Goal: Transaction & Acquisition: Purchase product/service

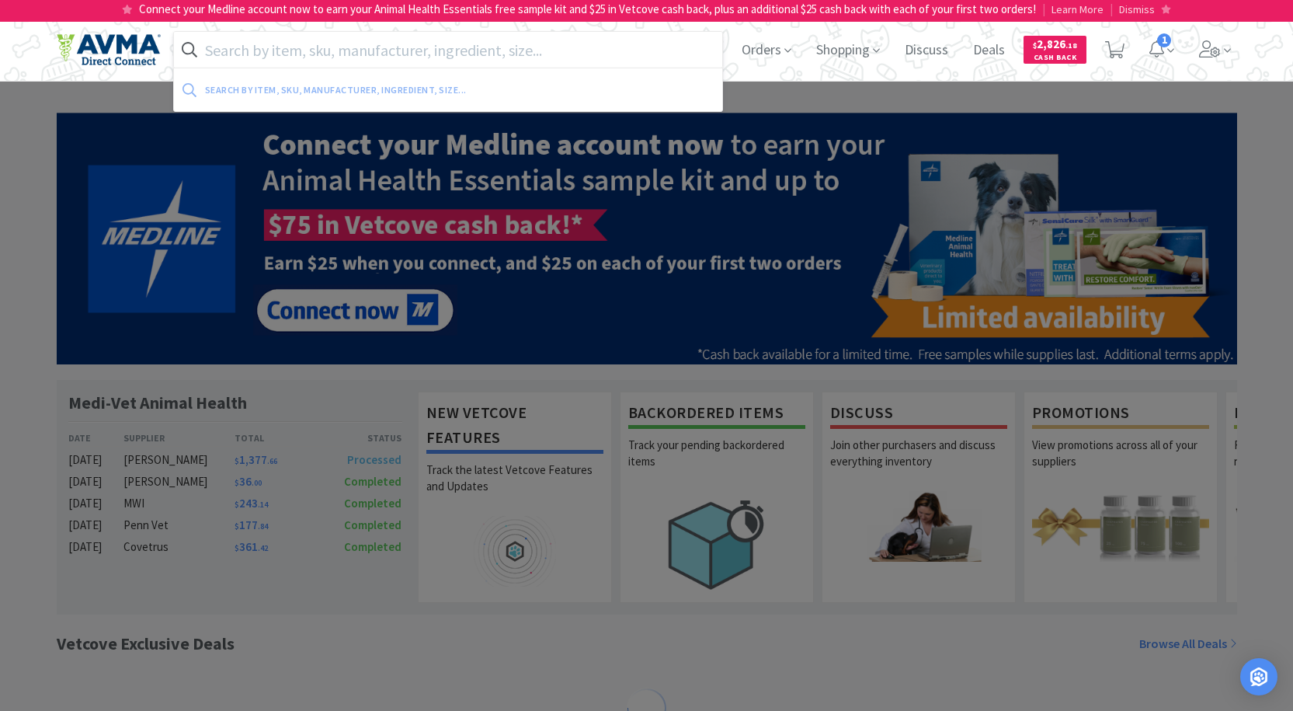
click at [552, 51] on input "text" at bounding box center [448, 50] width 549 height 36
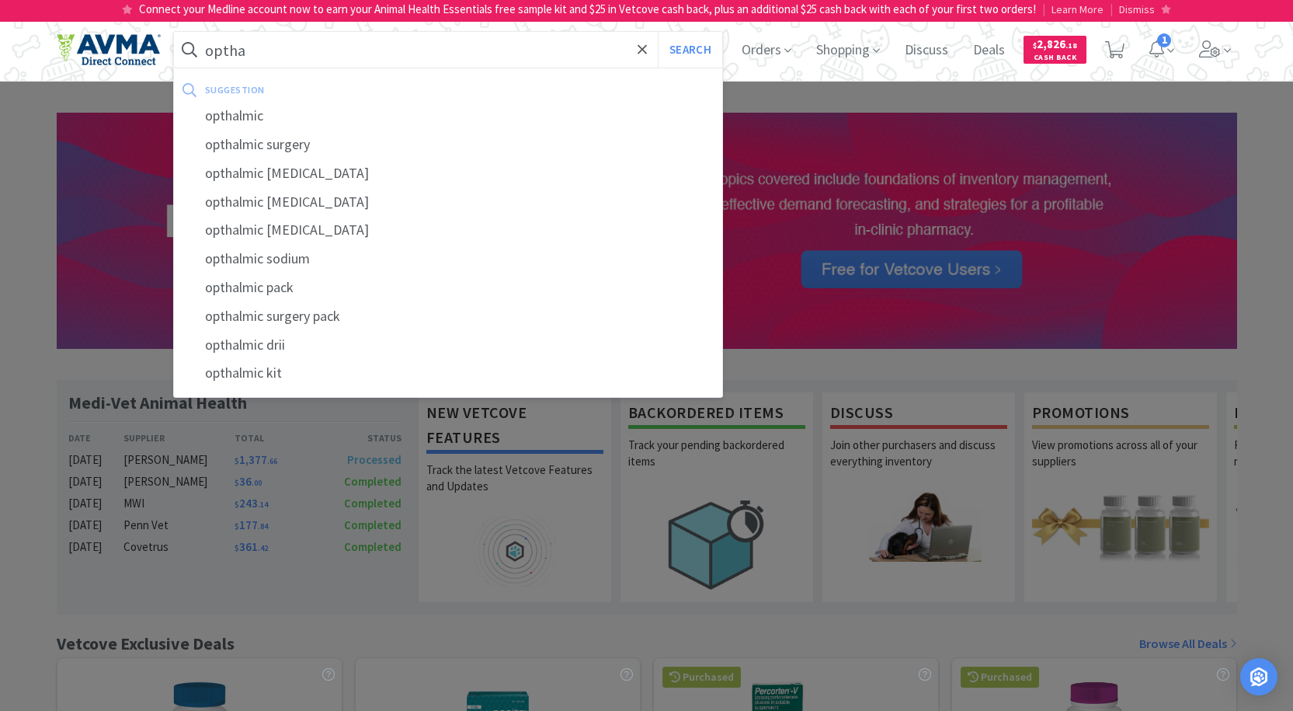
click at [342, 53] on input "optha" at bounding box center [448, 50] width 549 height 36
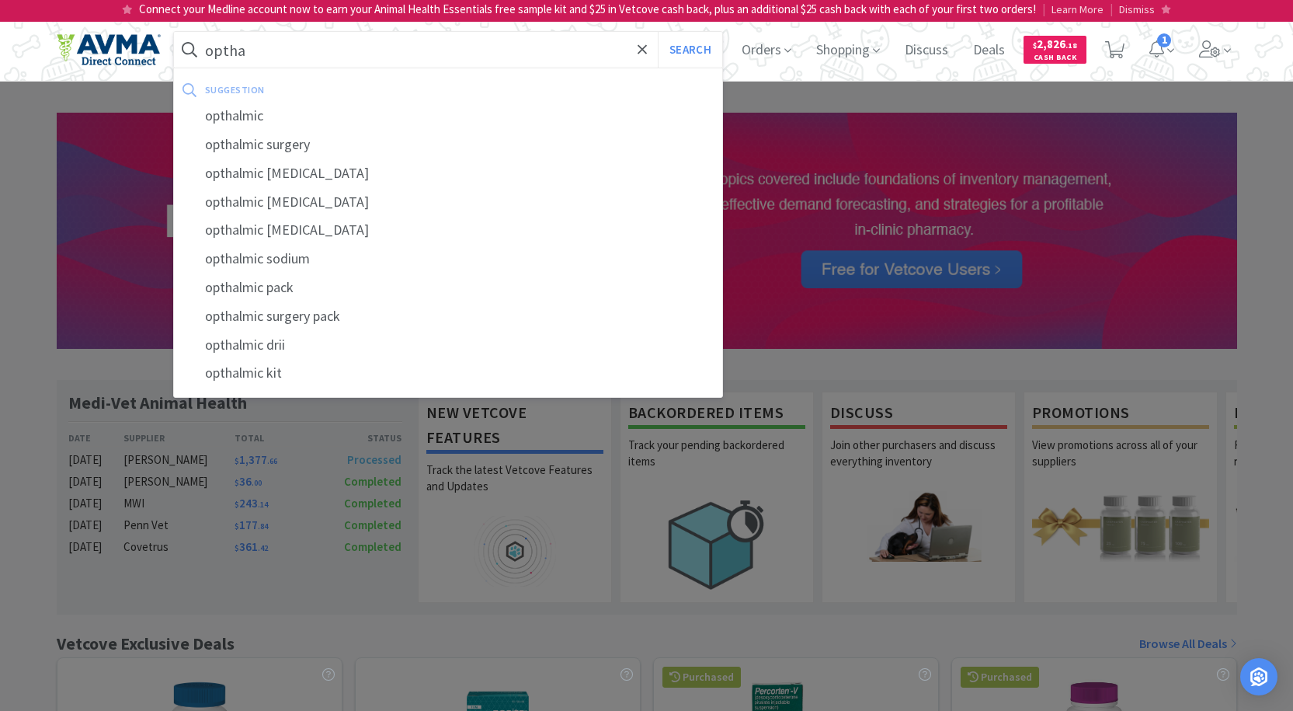
type input "optha"
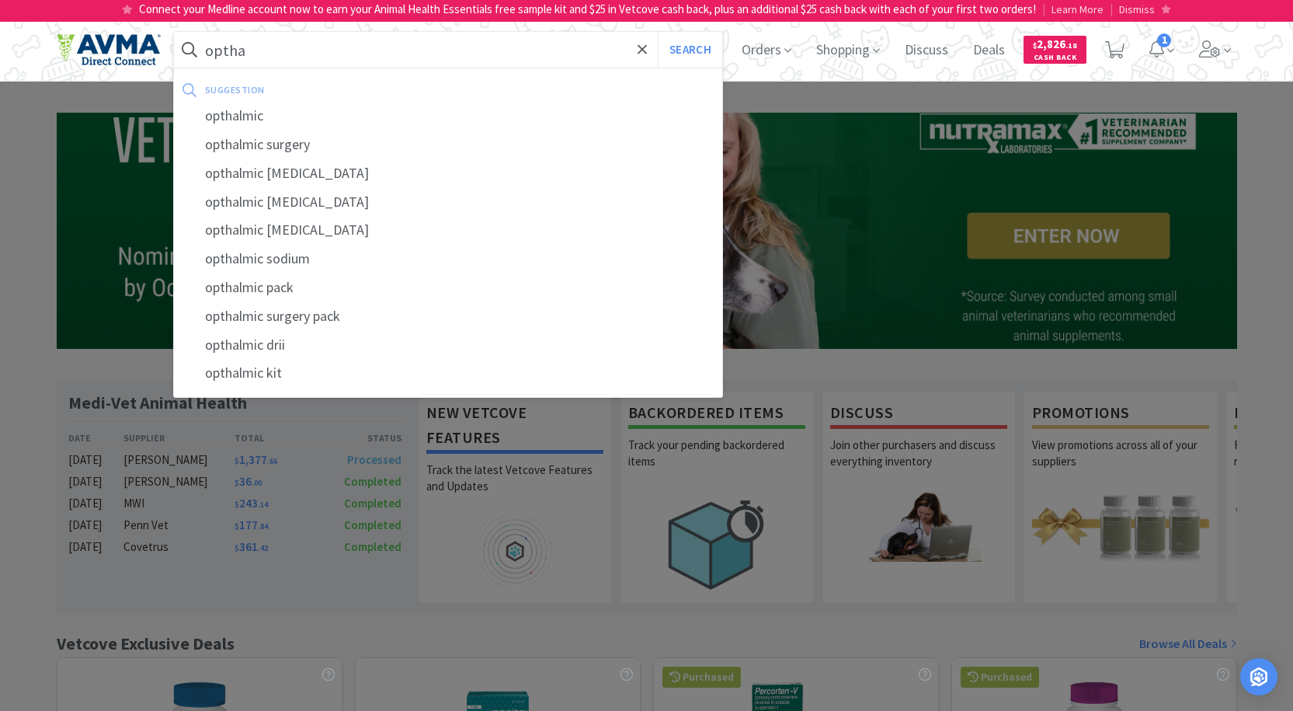
click at [327, 44] on input "optha" at bounding box center [448, 50] width 549 height 36
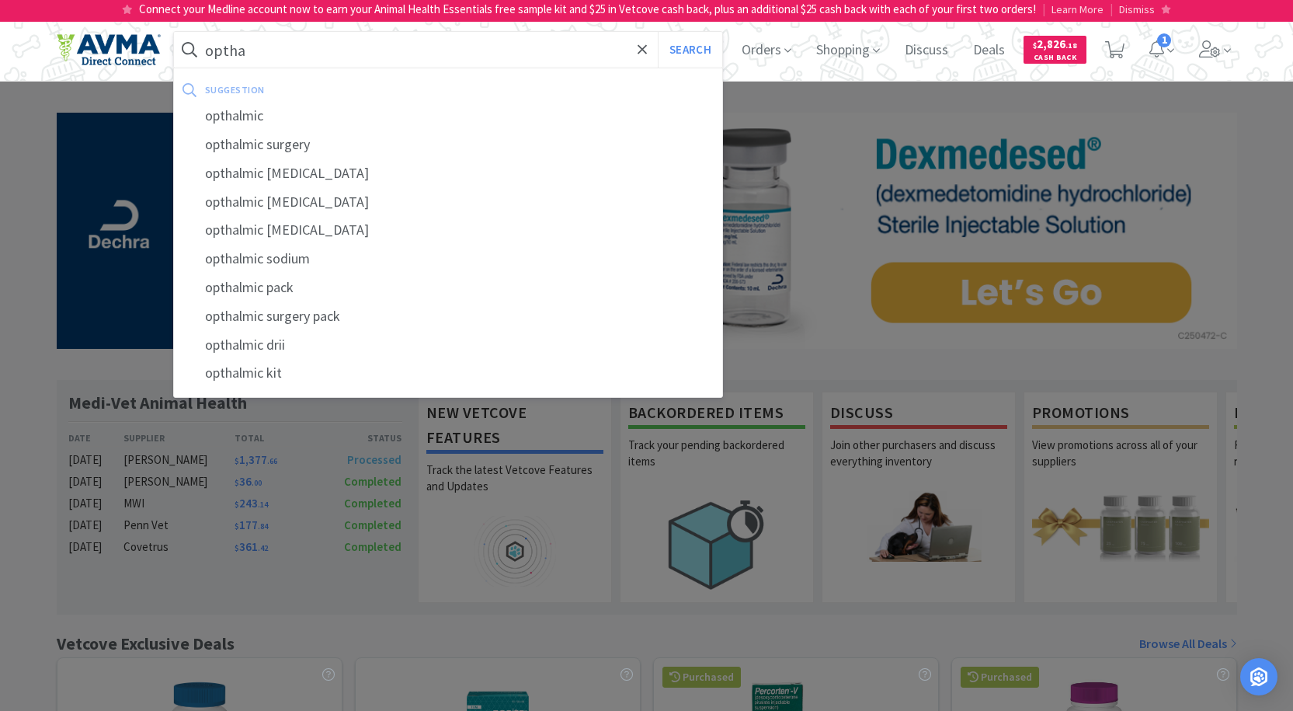
click at [391, 37] on input "optha" at bounding box center [448, 50] width 549 height 36
click at [658, 32] on button "Search" at bounding box center [690, 50] width 64 height 36
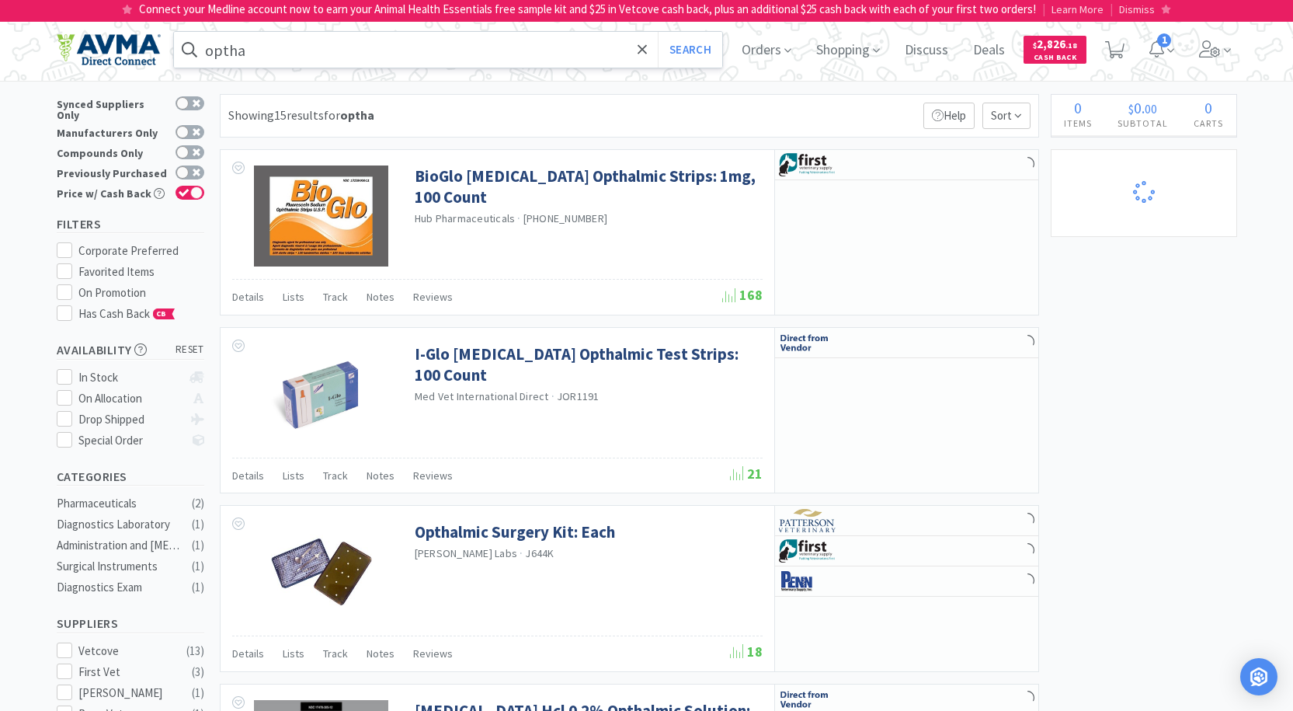
select select "1"
select select "7"
select select "1"
select select "2"
select select "1"
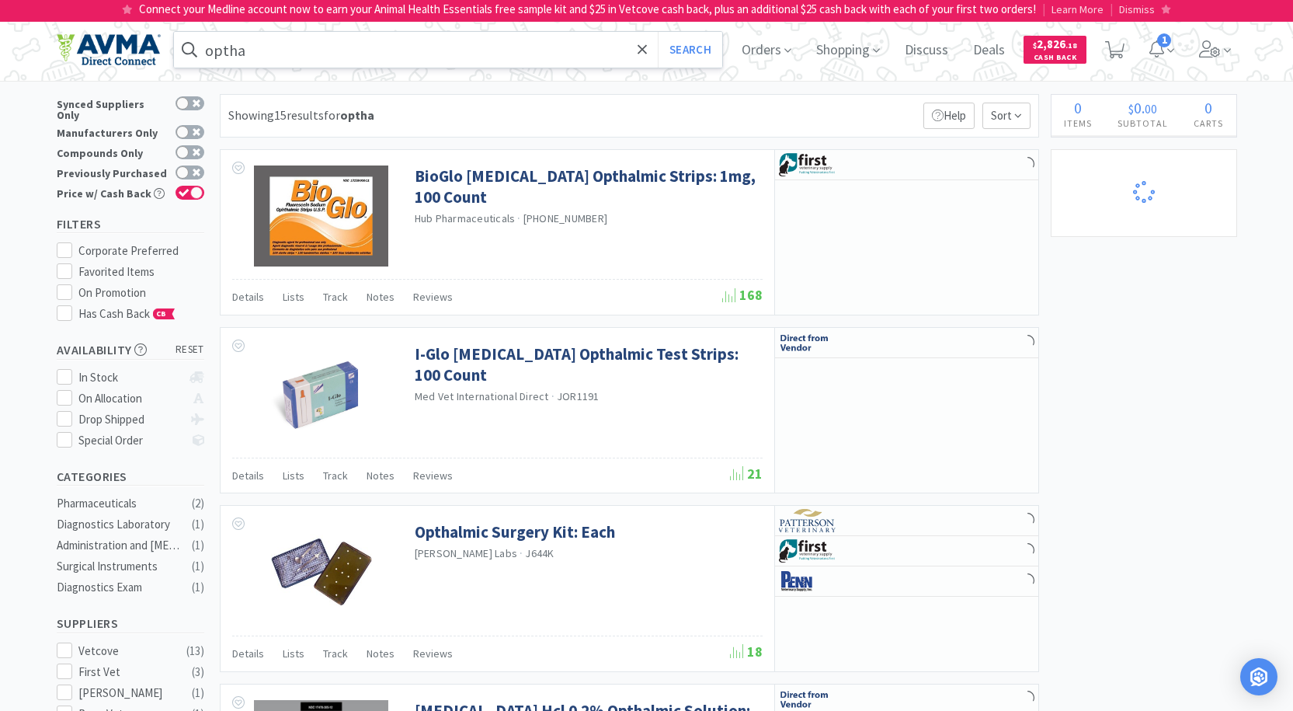
select select "2"
select select "1"
select select "3"
select select "1"
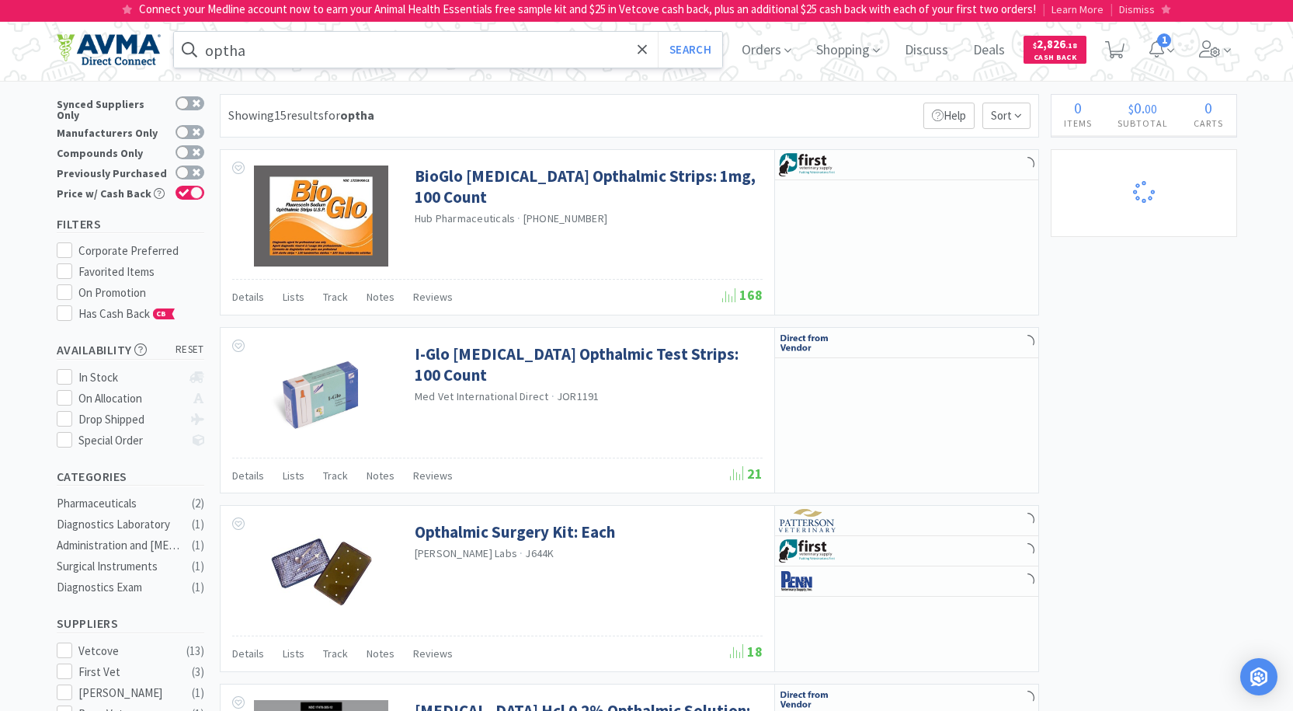
select select "2"
select select "1"
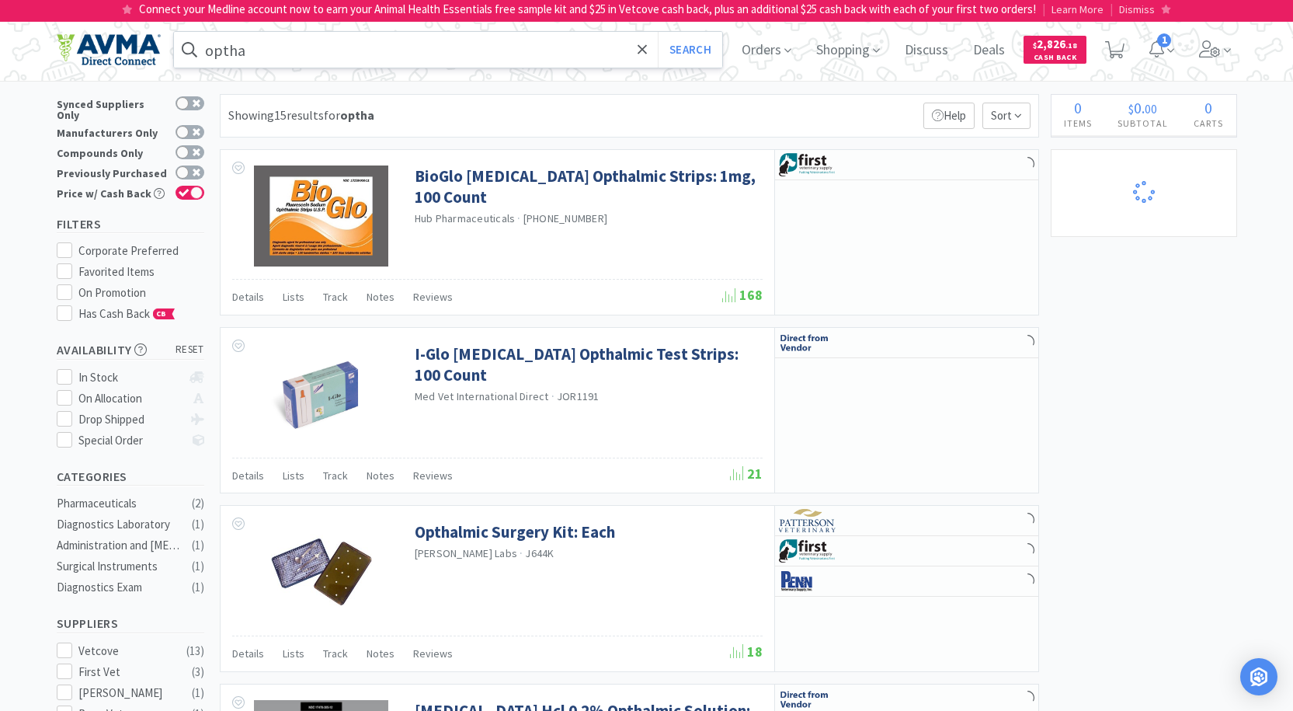
select select "1"
select select "2"
select select "1"
select select "2"
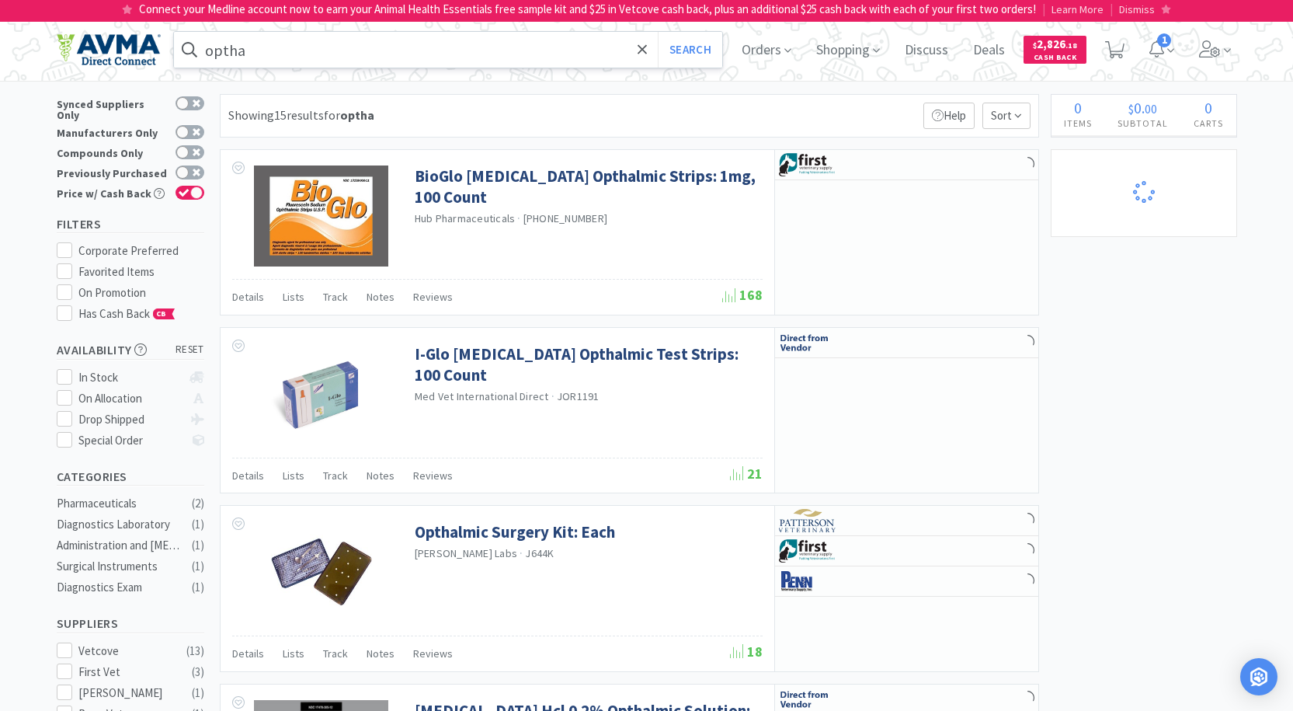
select select "1"
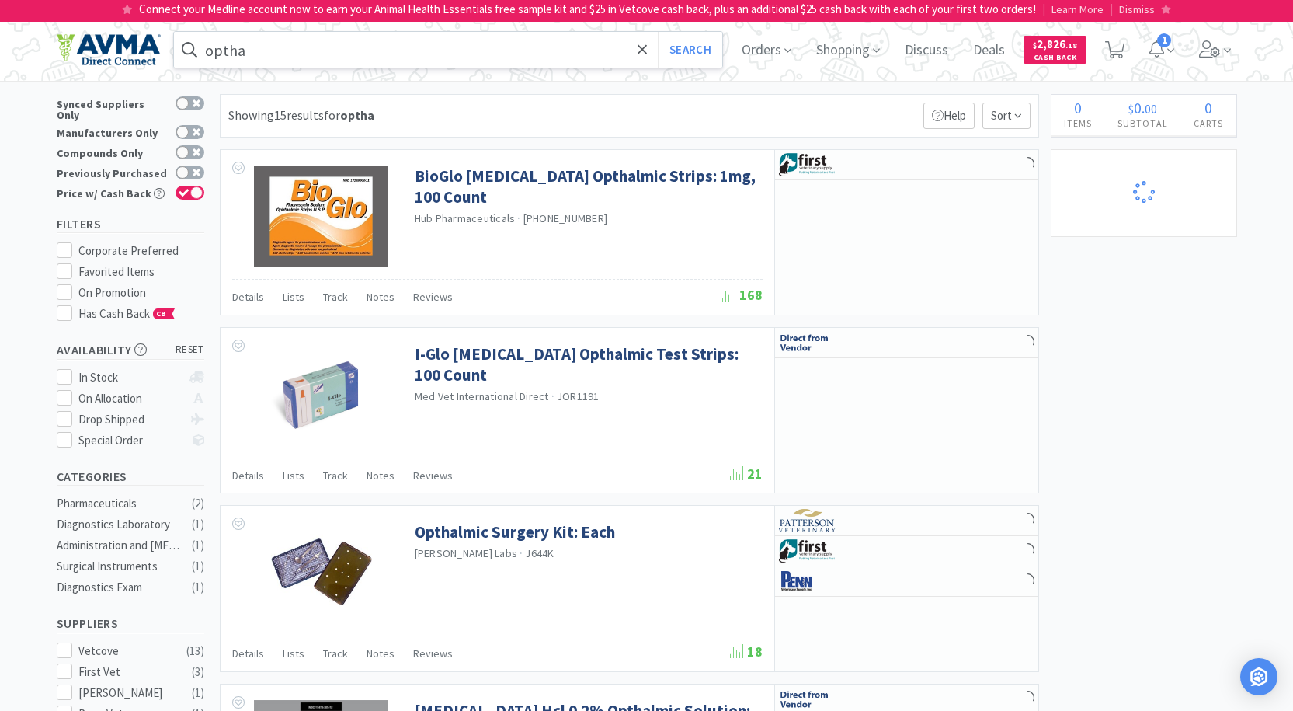
select select "1"
select select "3"
select select "1"
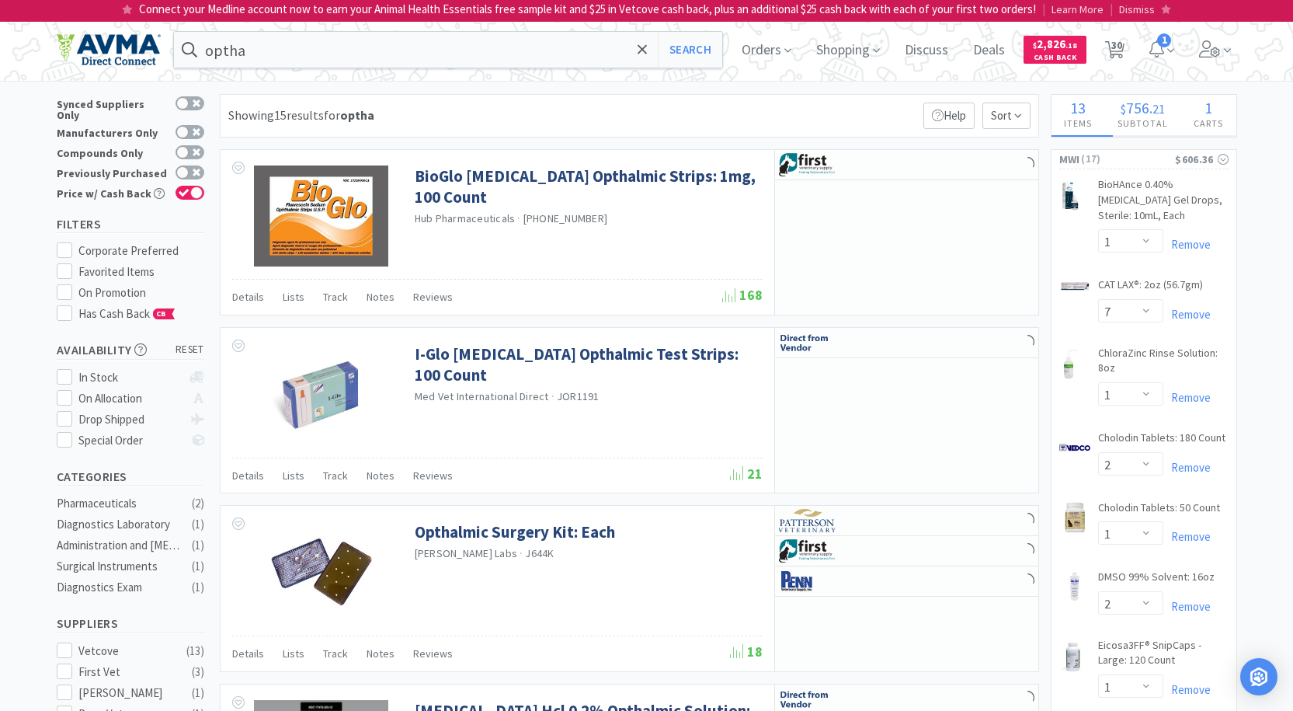
select select "5"
select select "1"
select select "3"
select select "12"
select select "3"
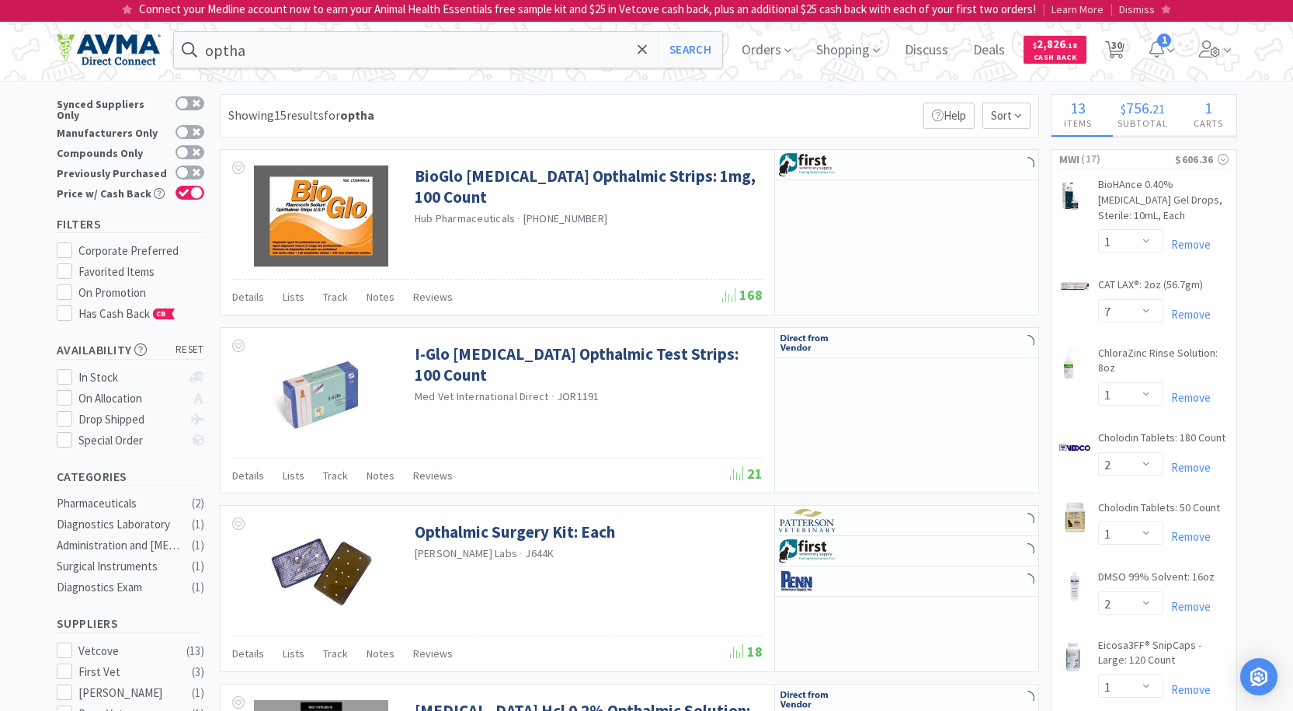
select select "3"
select select "1"
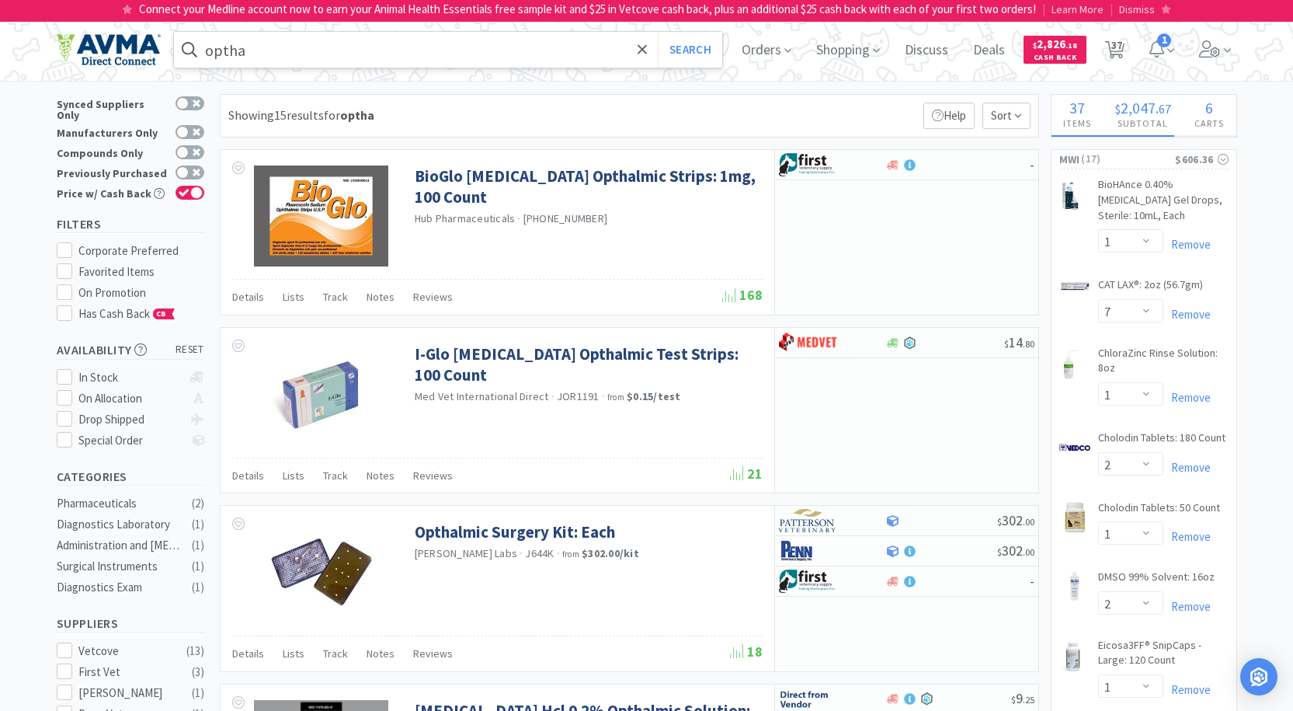
click at [344, 54] on input "optha" at bounding box center [448, 50] width 549 height 36
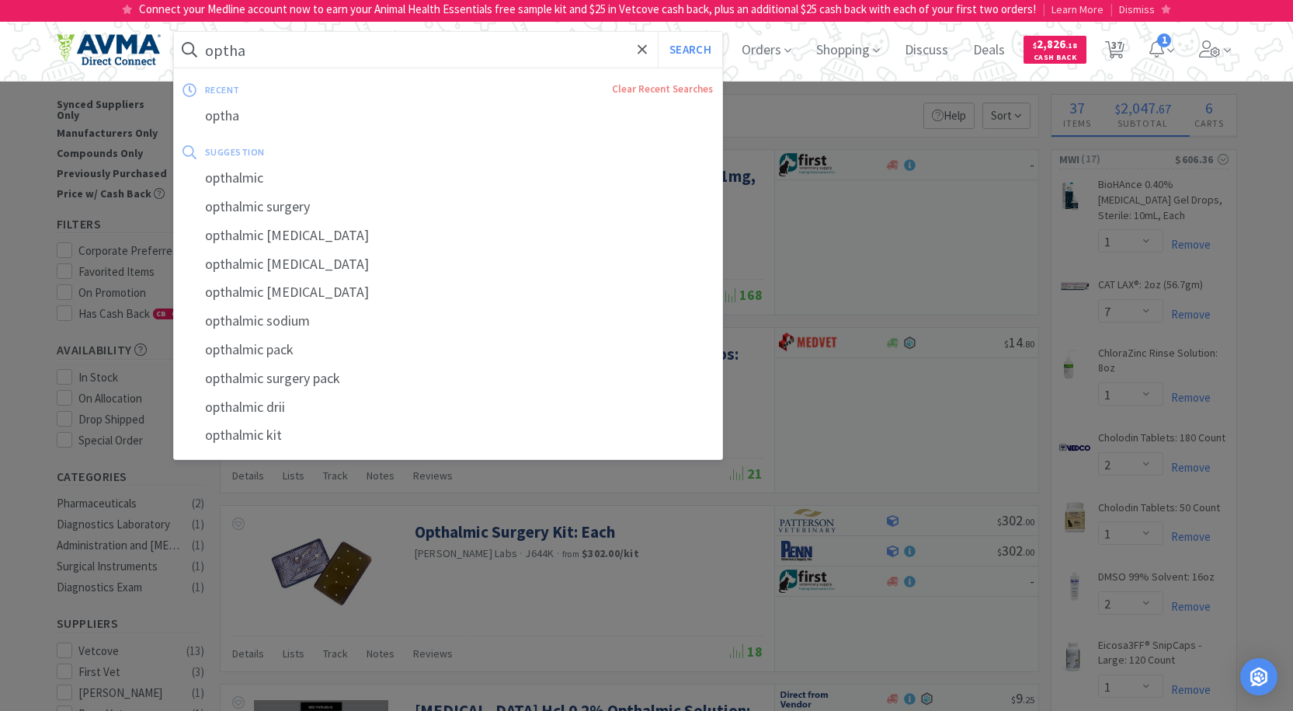
select select "1"
select select "18"
select select "5"
select select "2"
select select "1"
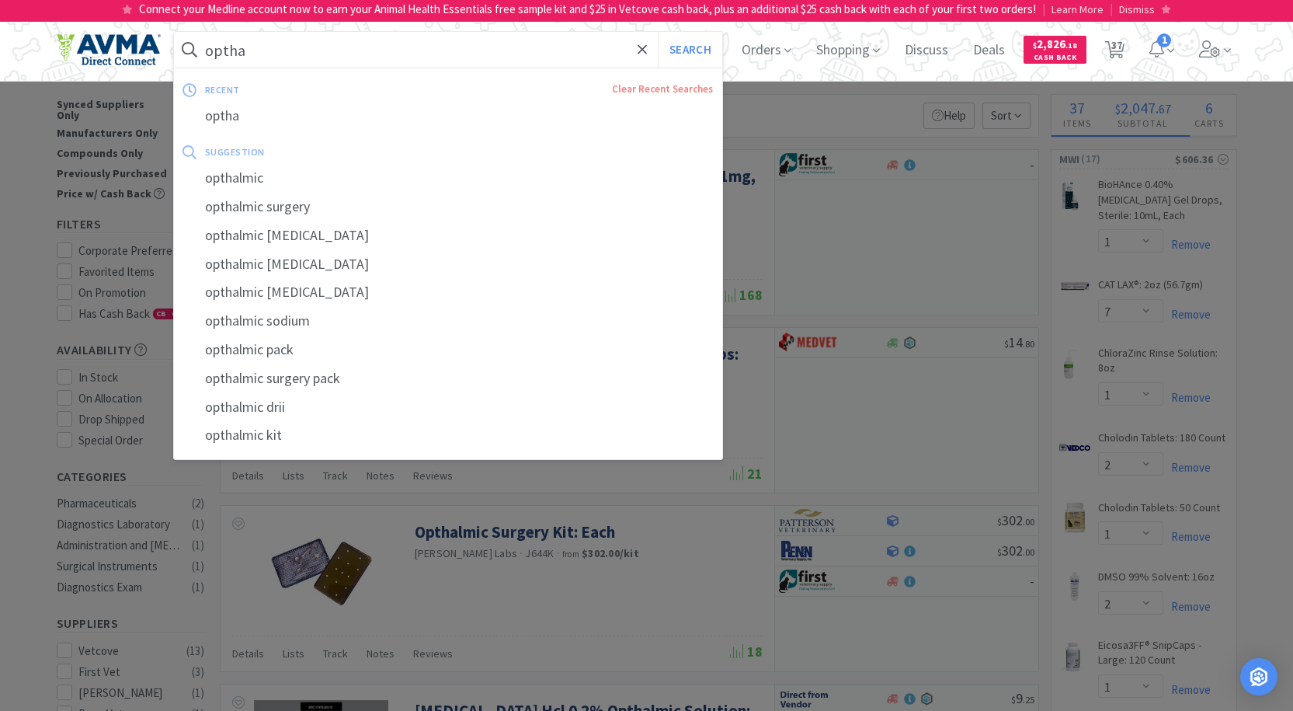
select select "3"
select select "1"
select select "2"
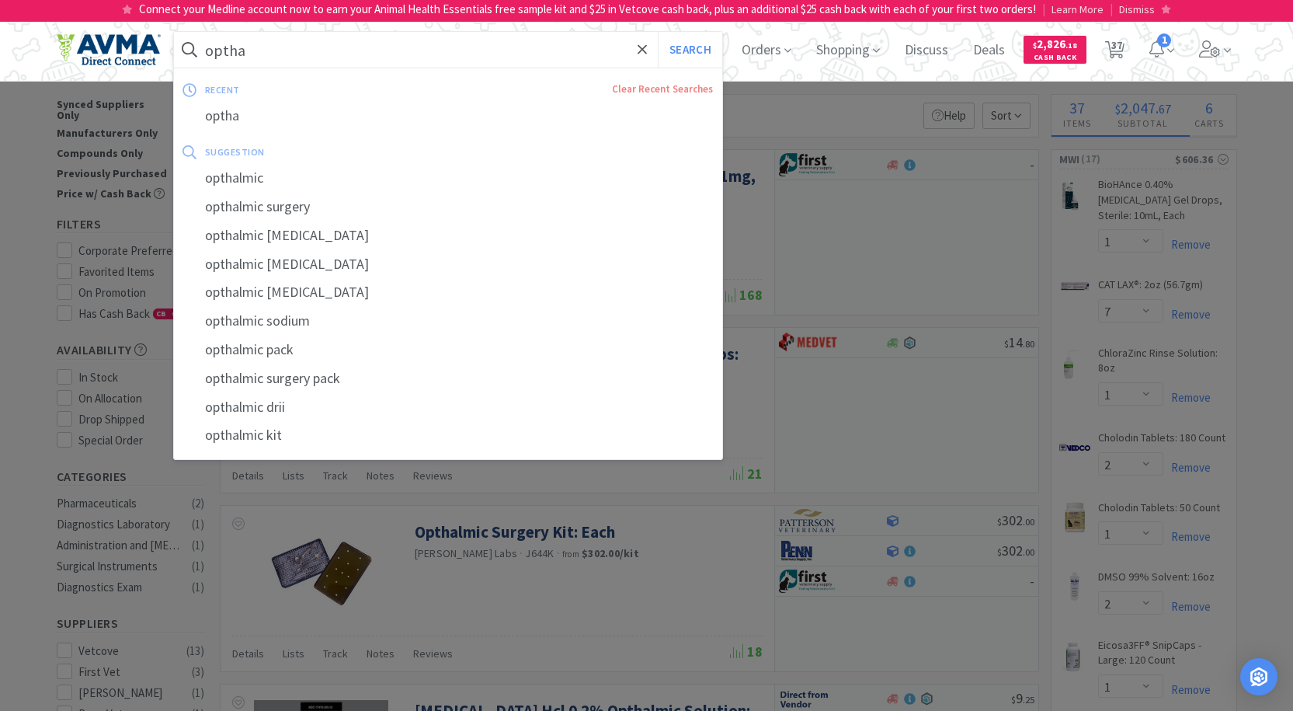
select select "1"
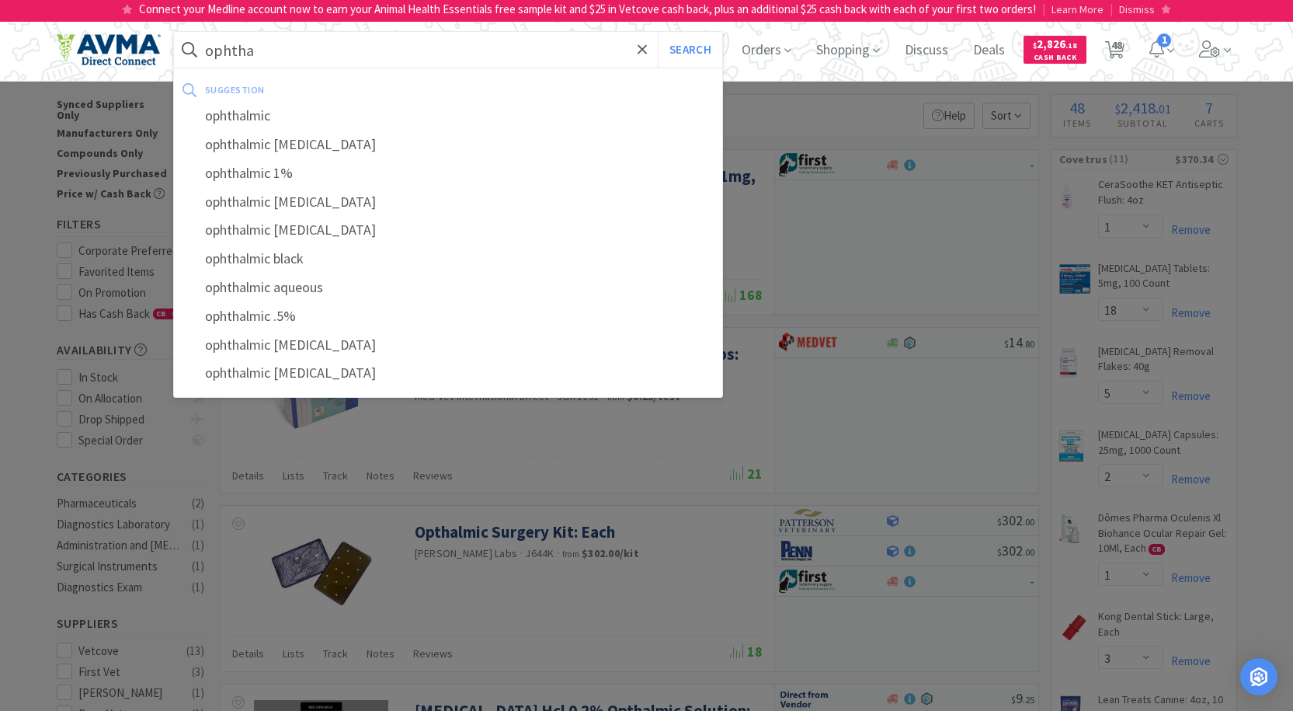
click at [658, 32] on button "Search" at bounding box center [690, 50] width 64 height 36
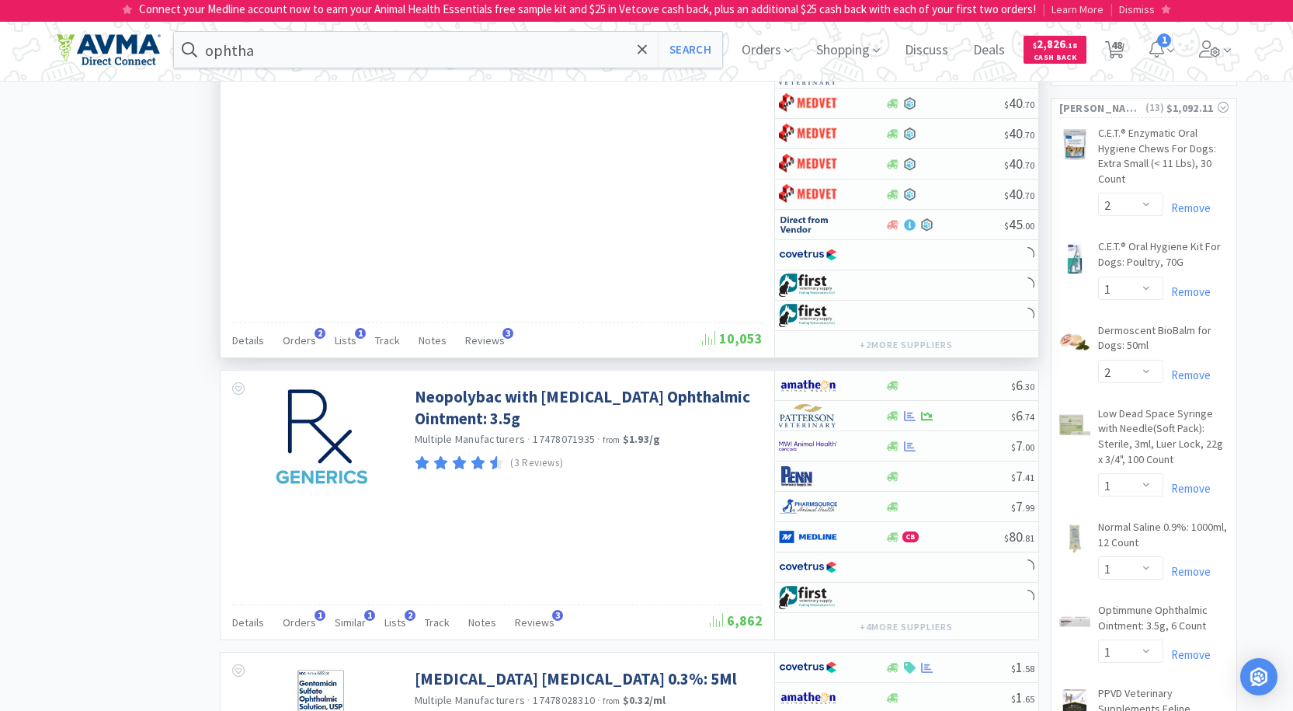
scroll to position [2174, 0]
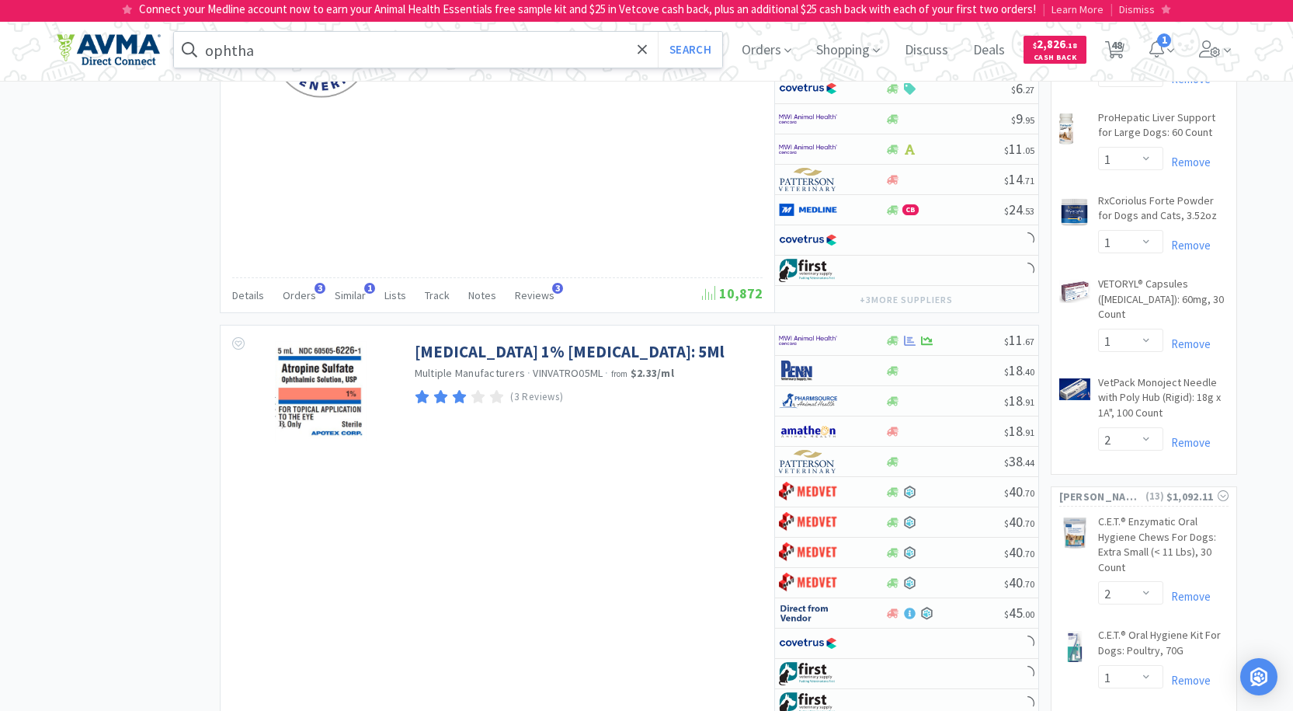
click at [290, 40] on input "ophtha" at bounding box center [448, 50] width 549 height 36
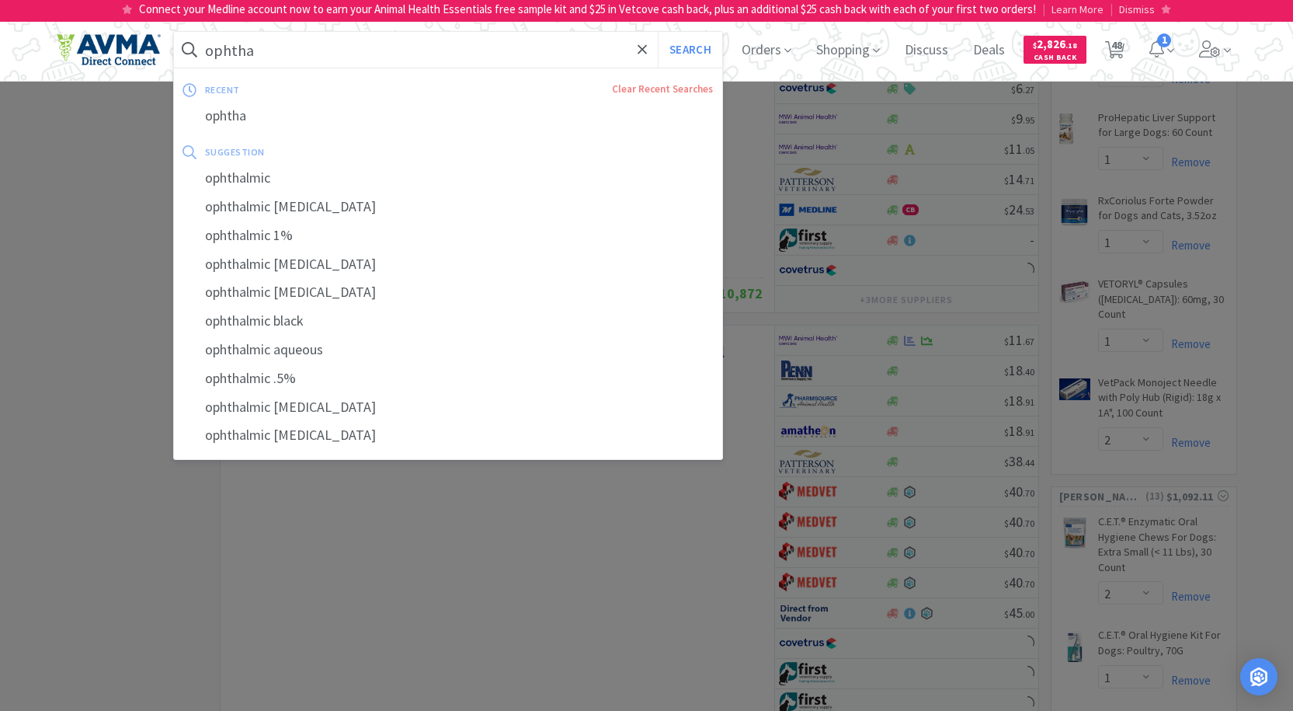
click at [301, 53] on input "ophtha" at bounding box center [448, 50] width 549 height 36
click at [306, 43] on input "ophtha" at bounding box center [448, 50] width 549 height 36
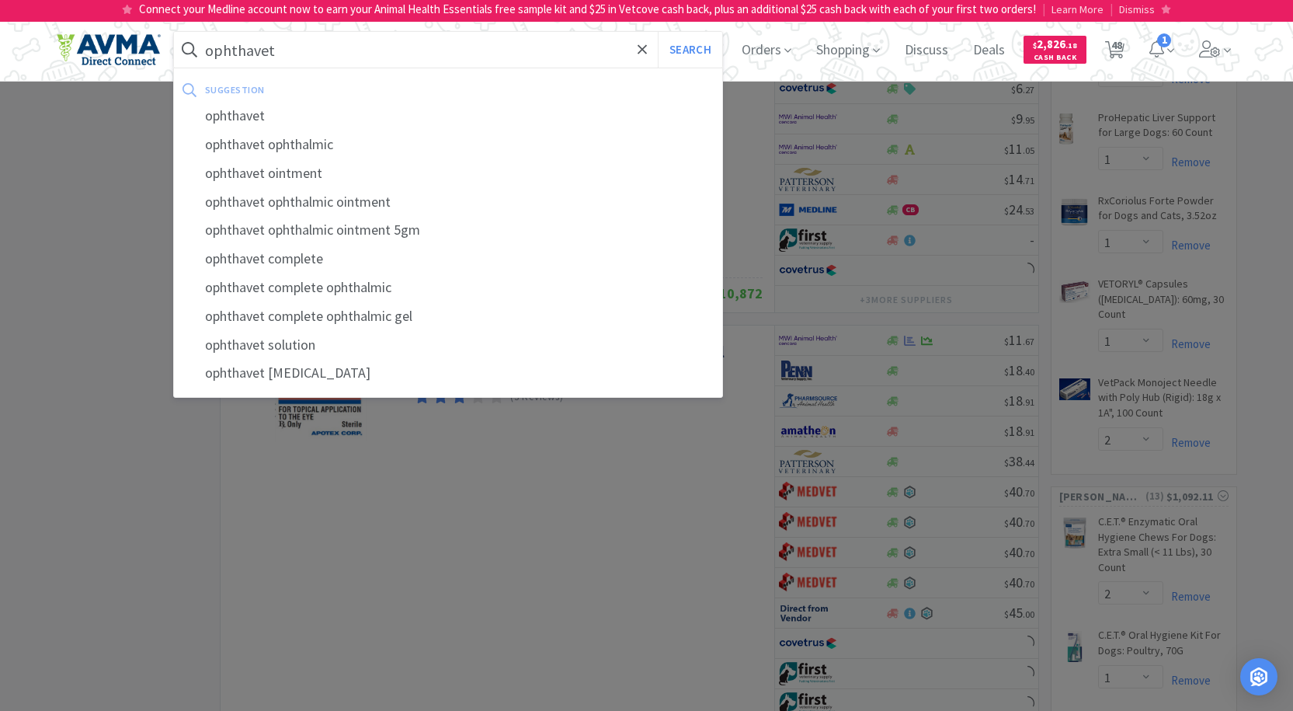
type input "ophthavet"
click at [658, 32] on button "Search" at bounding box center [690, 50] width 64 height 36
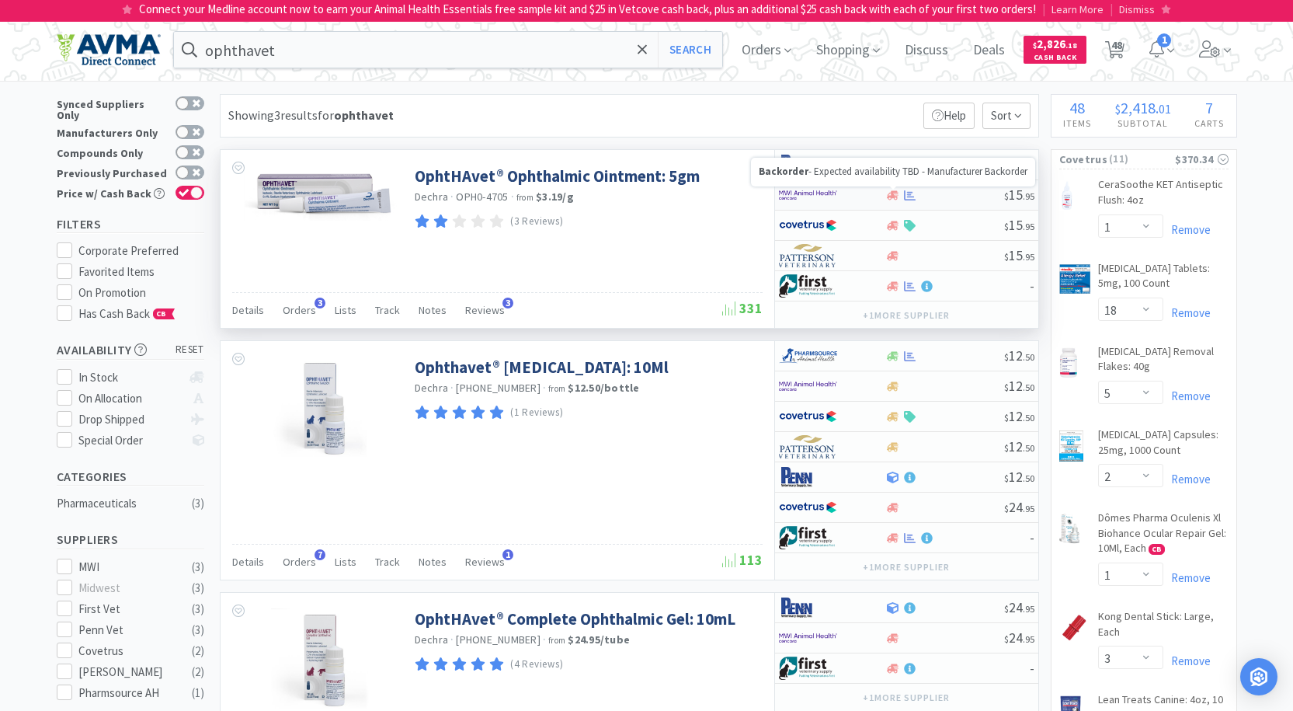
click at [896, 196] on icon at bounding box center [893, 194] width 12 height 9
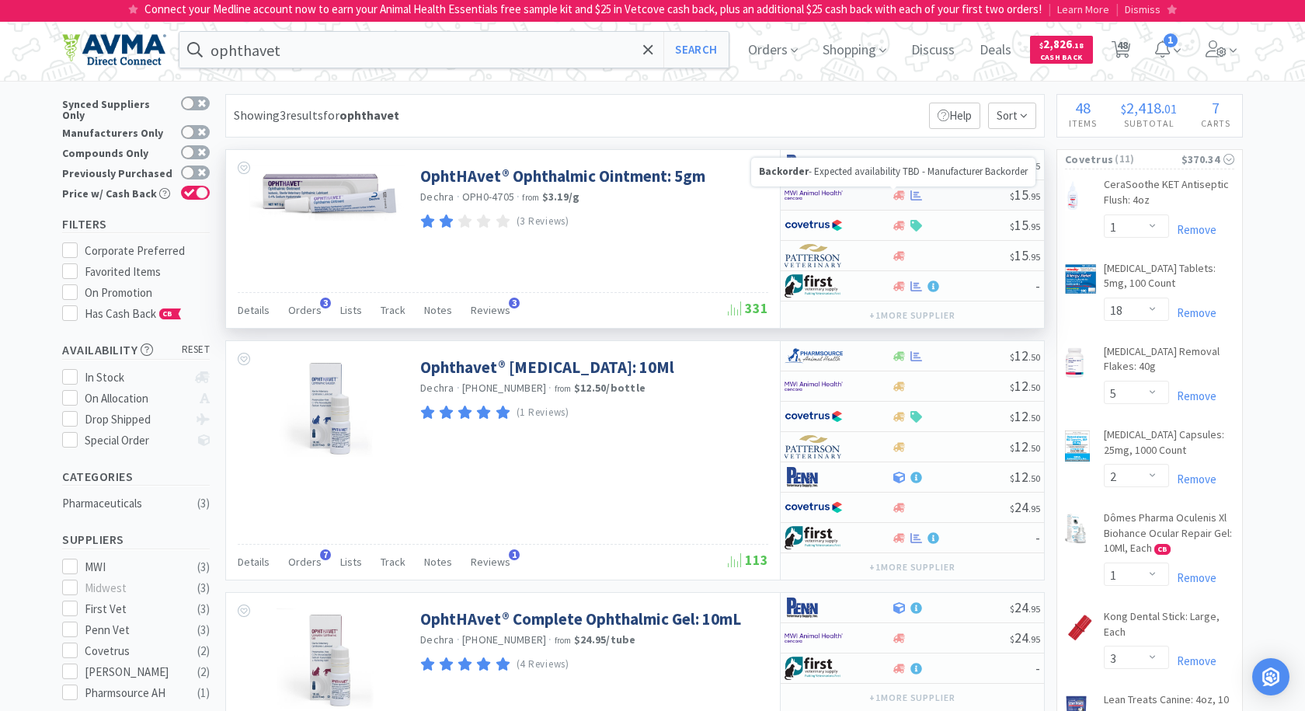
select select "1"
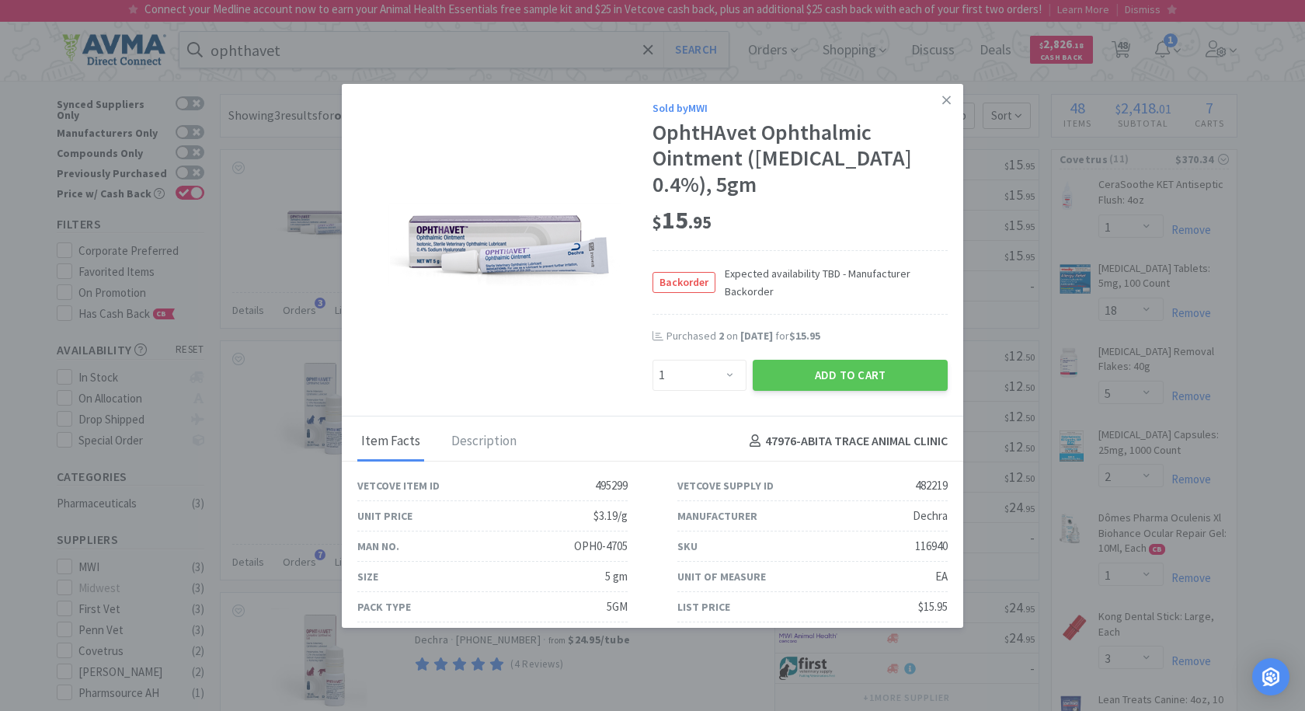
click at [942, 99] on icon at bounding box center [946, 100] width 9 height 14
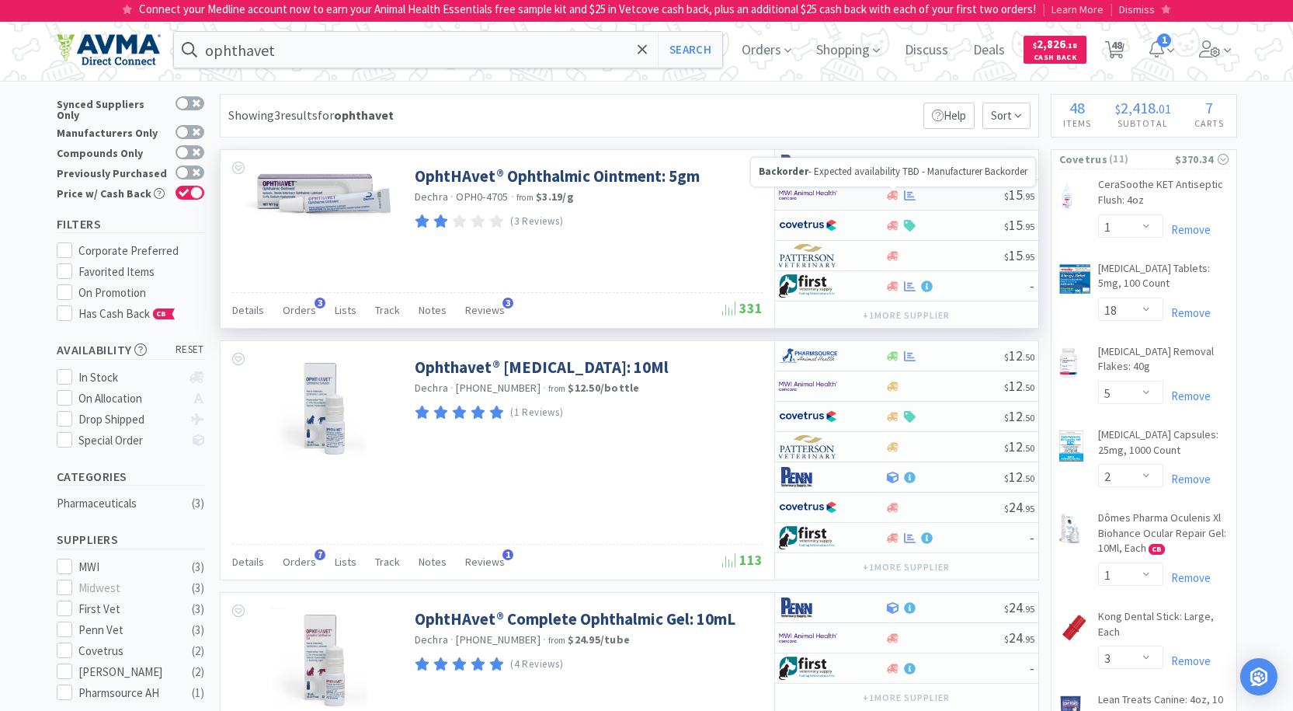
click at [888, 193] on icon at bounding box center [893, 195] width 12 height 12
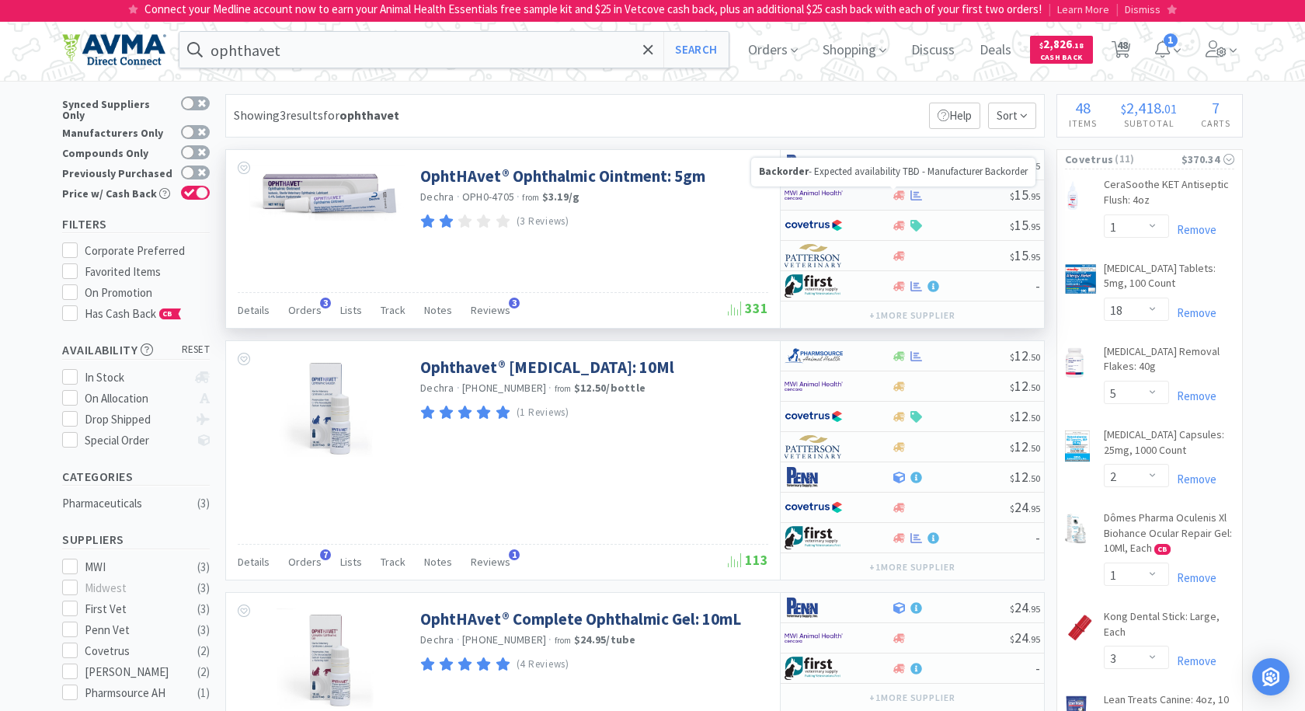
select select "1"
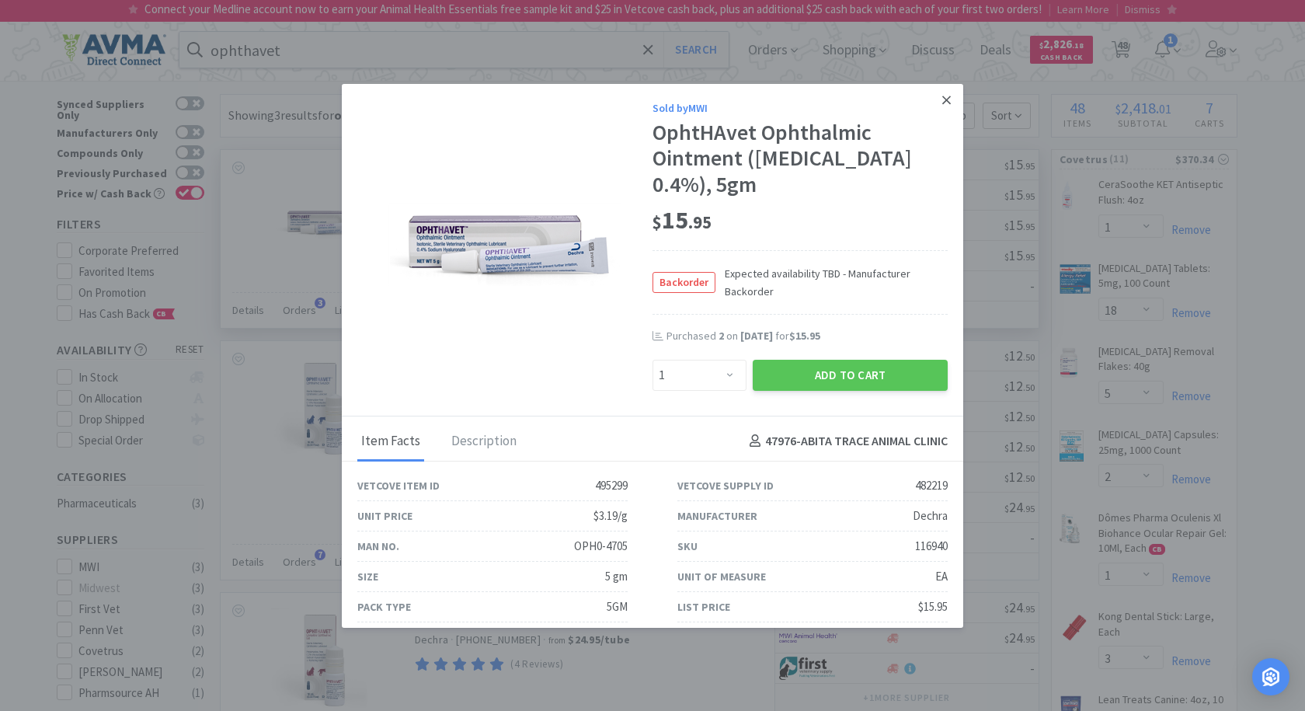
click at [940, 101] on link at bounding box center [946, 100] width 27 height 33
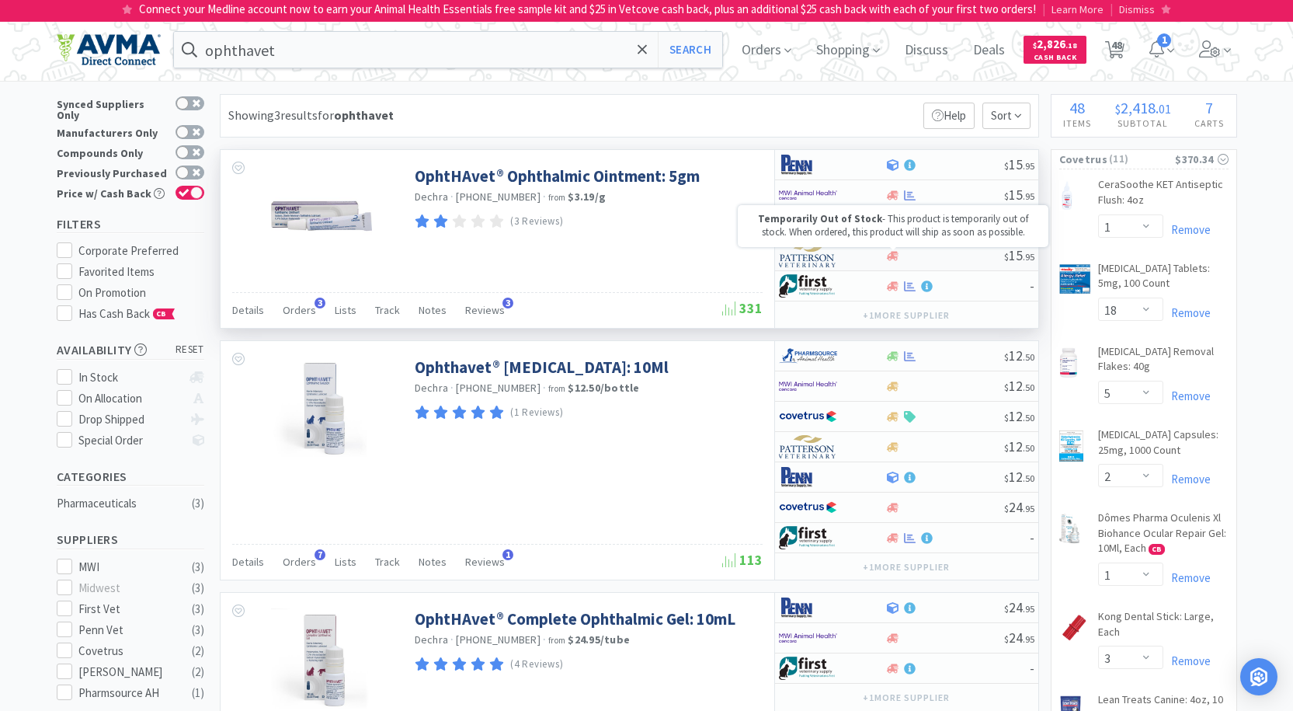
click at [895, 255] on icon at bounding box center [893, 256] width 12 height 12
select select "1"
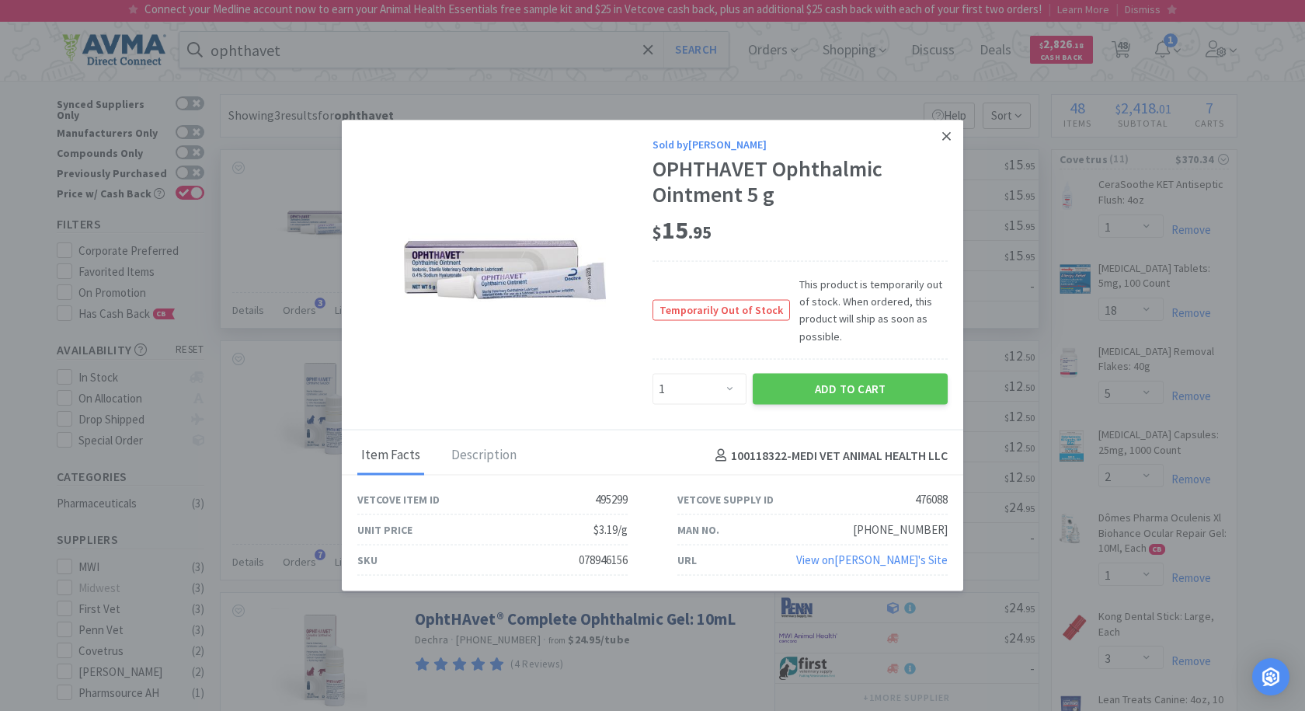
click at [947, 143] on icon at bounding box center [946, 136] width 9 height 14
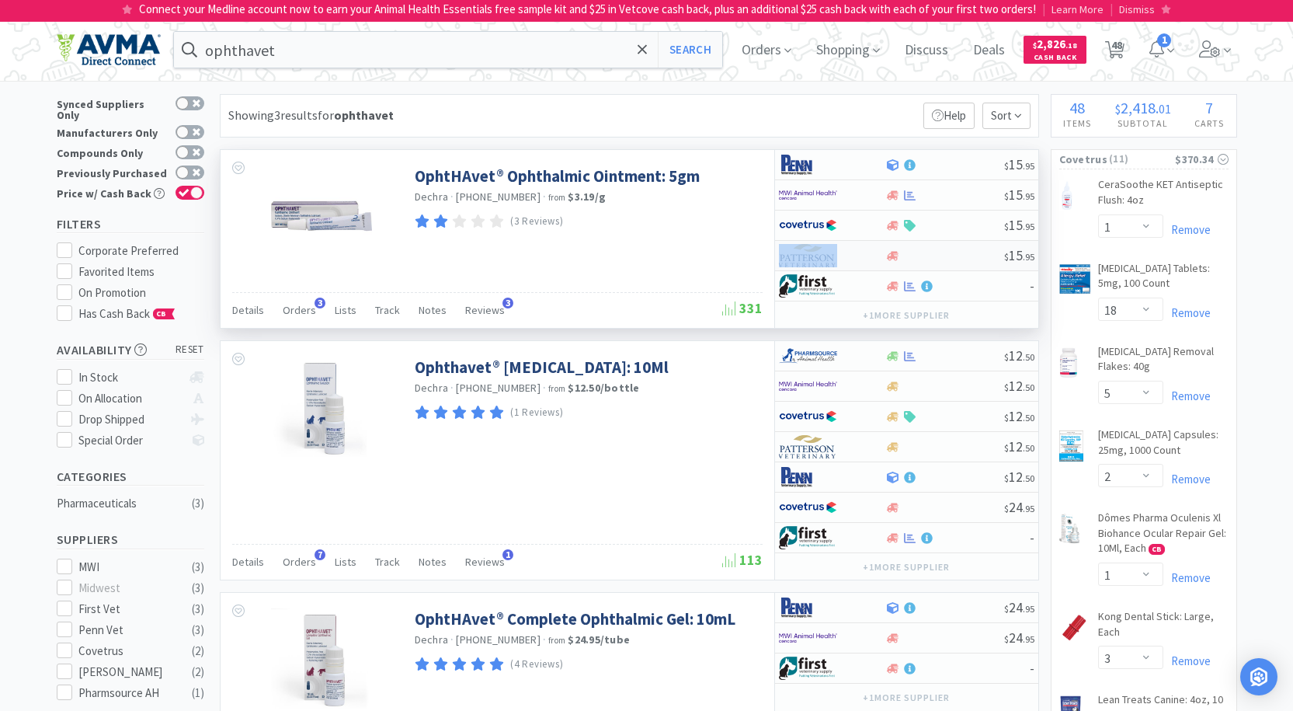
click at [885, 264] on div "$ 15 . 95" at bounding box center [906, 256] width 263 height 30
select select "1"
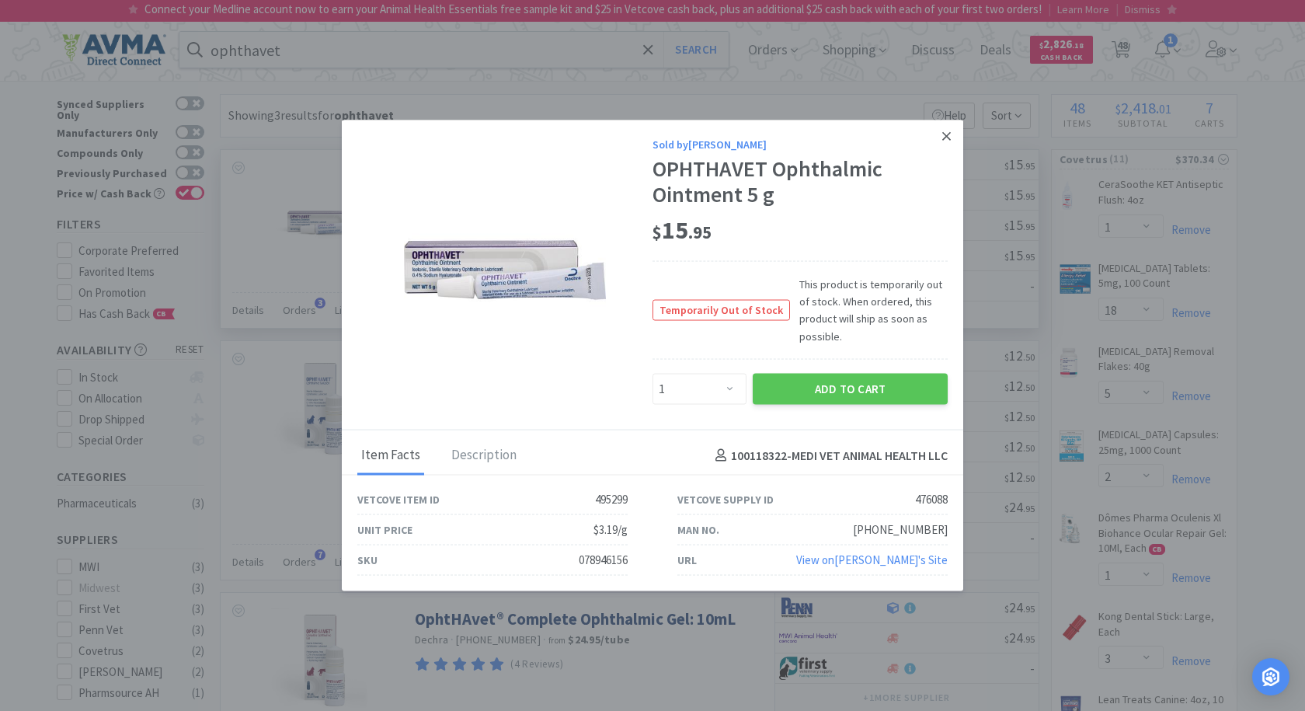
click at [947, 143] on icon at bounding box center [946, 136] width 9 height 14
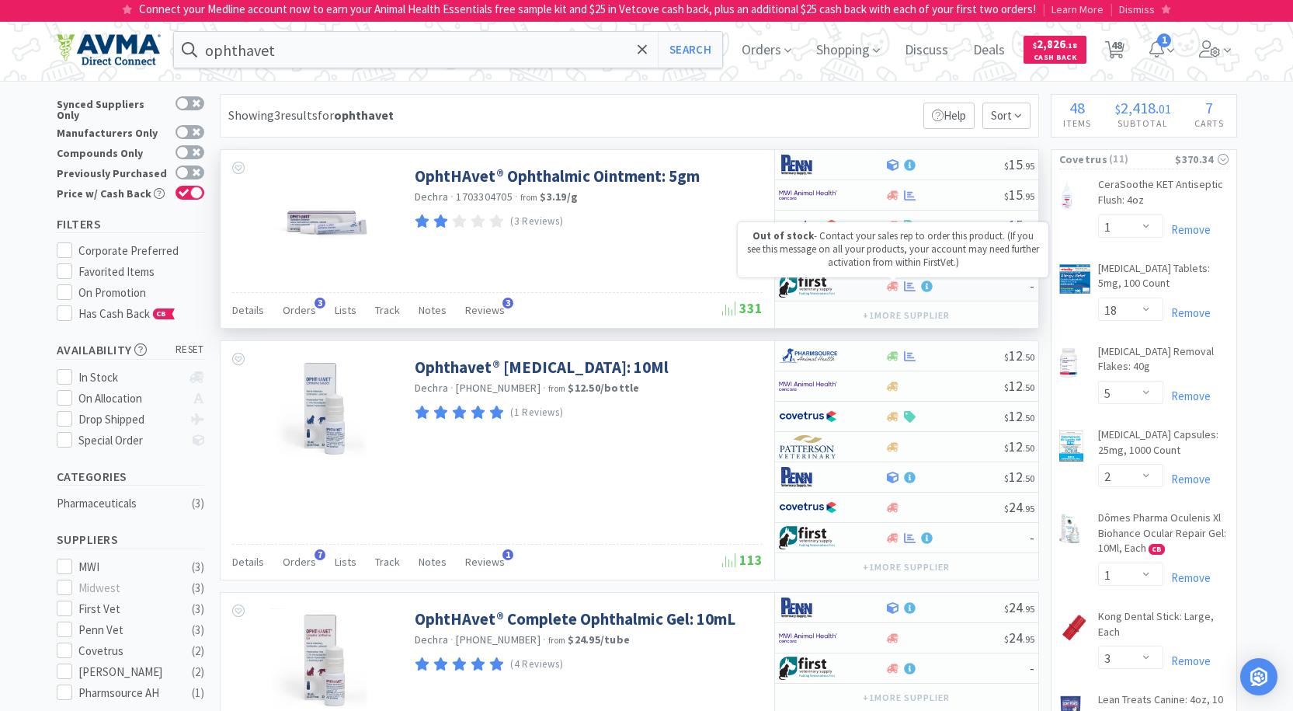
click at [893, 287] on icon at bounding box center [893, 285] width 12 height 9
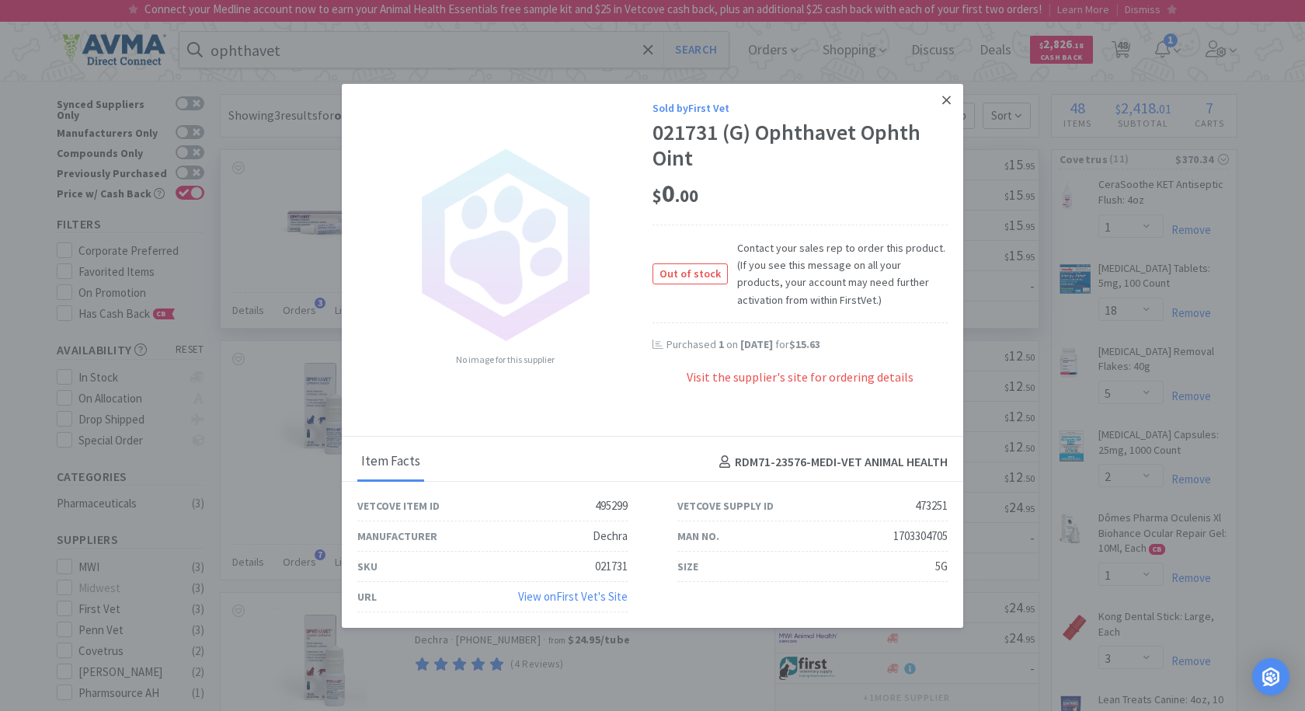
click at [942, 96] on icon at bounding box center [946, 100] width 9 height 14
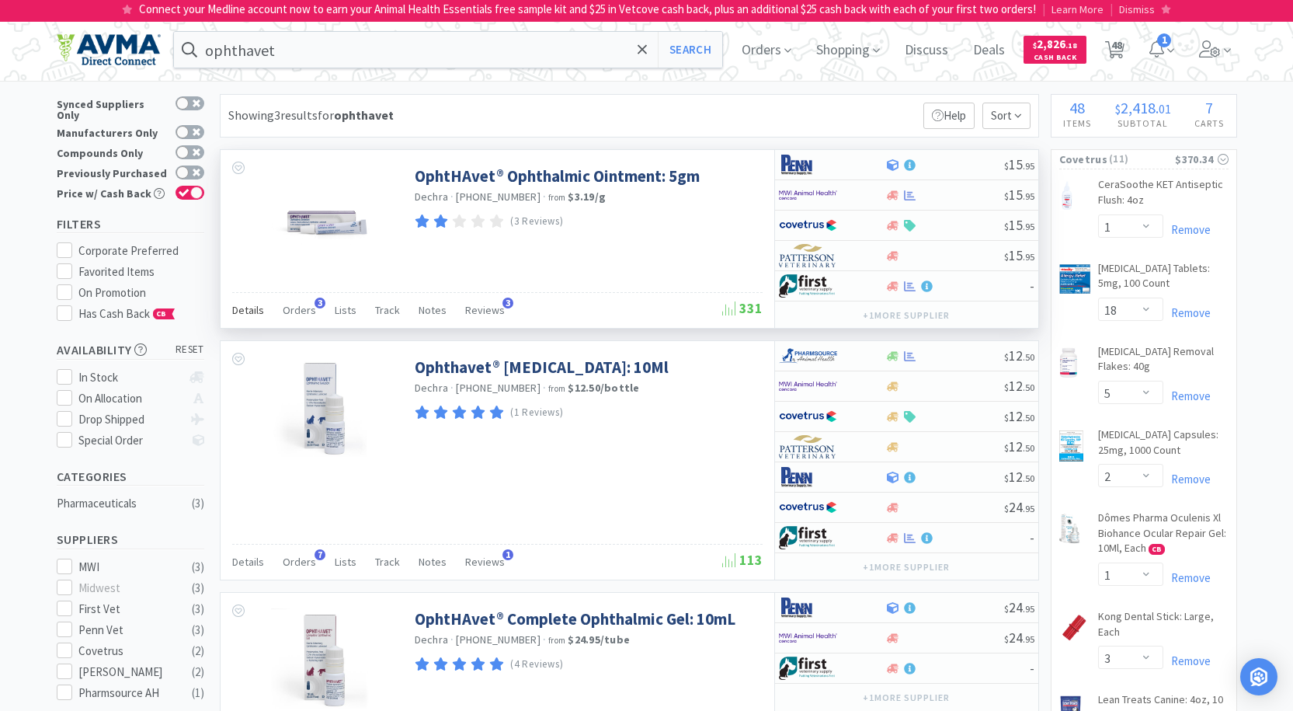
click at [245, 312] on span "Details" at bounding box center [248, 310] width 32 height 14
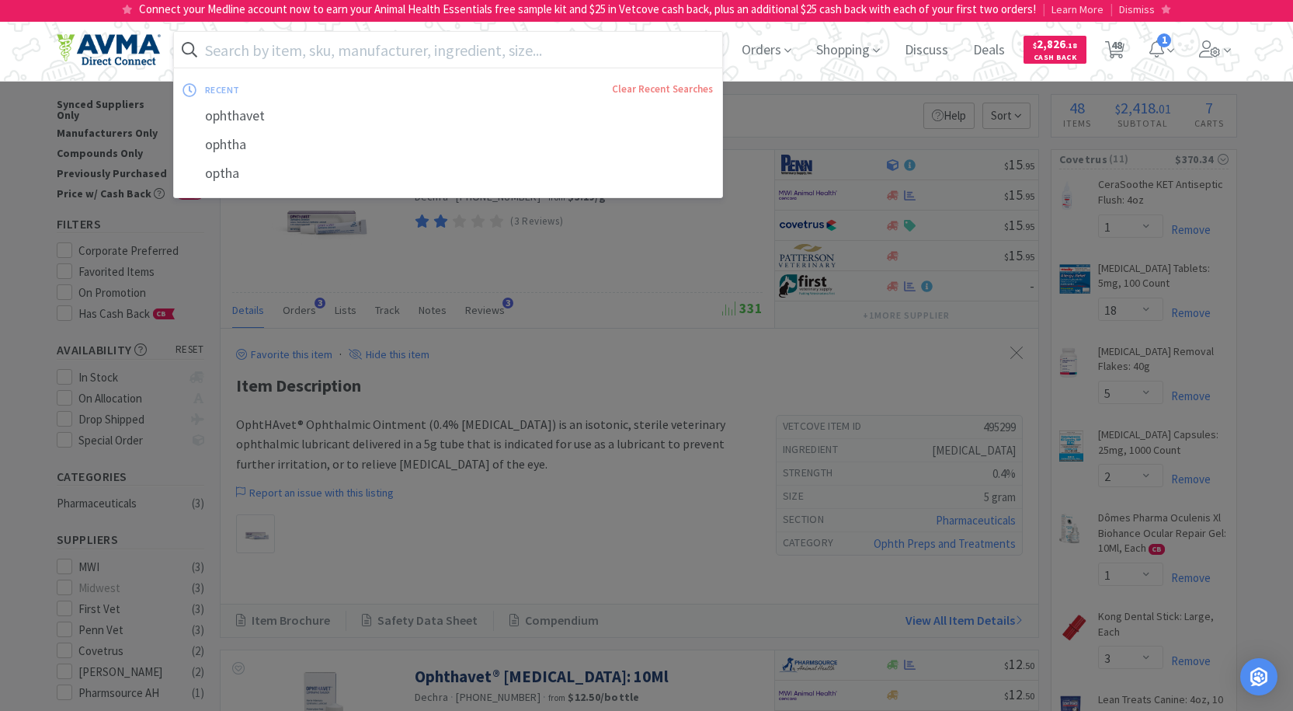
click at [822, 96] on div at bounding box center [646, 355] width 1293 height 711
click at [537, 43] on input "text" at bounding box center [448, 50] width 549 height 36
click at [433, 42] on input "text" at bounding box center [448, 50] width 549 height 36
click at [725, 320] on div at bounding box center [646, 355] width 1293 height 711
